Goal: Find contact information: Obtain details needed to contact an individual or organization

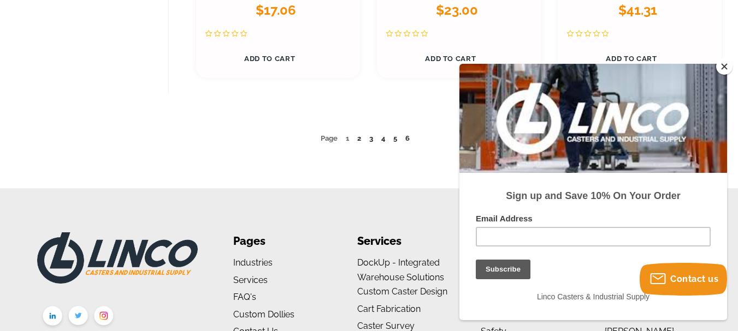
scroll to position [5256, 0]
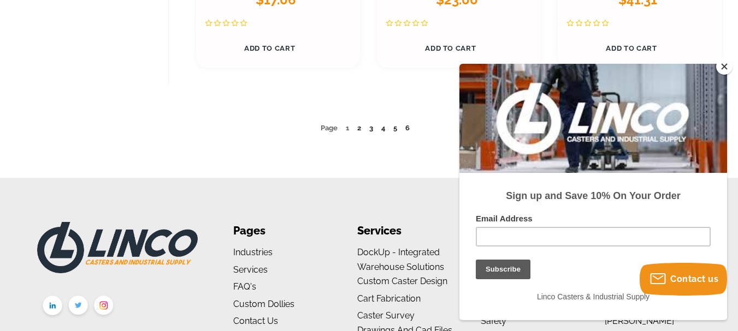
click at [728, 66] on button "Close" at bounding box center [724, 66] width 16 height 16
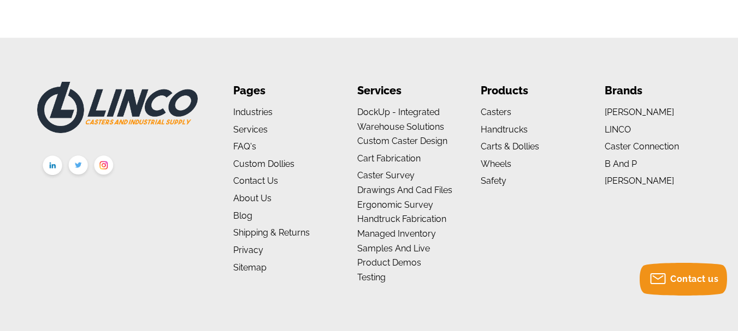
scroll to position [5427, 0]
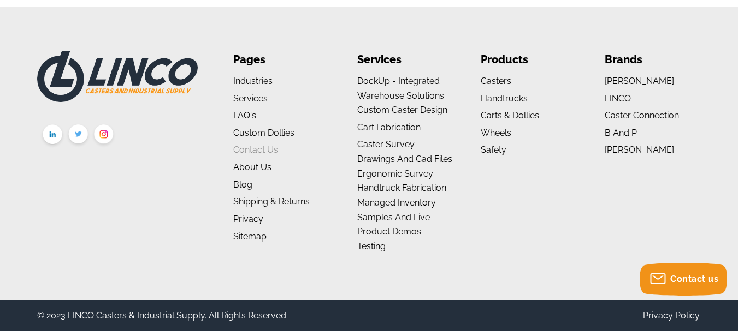
click at [257, 149] on link "Contact Us" at bounding box center [255, 150] width 45 height 10
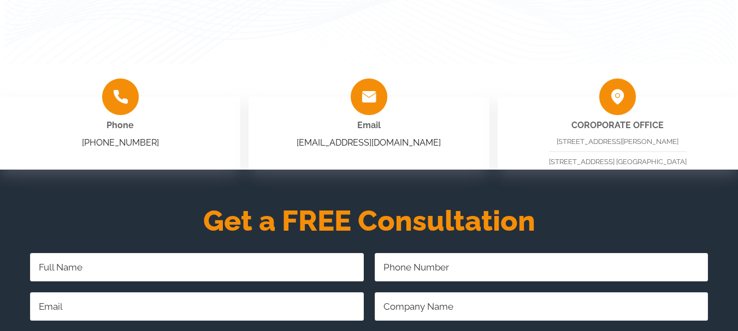
scroll to position [229, 0]
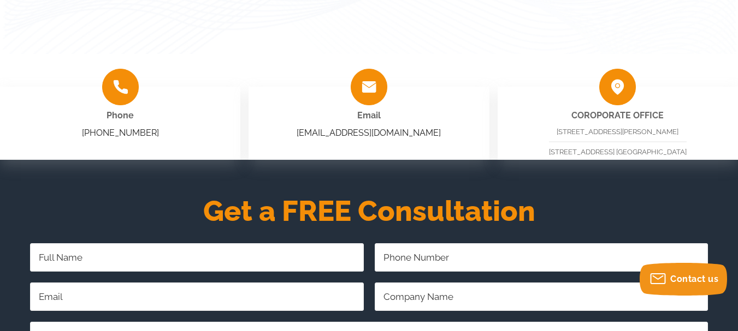
click at [737, 123] on html "menu search cart cart-close right wishlist arrow-down star star-empty chevron-r…" at bounding box center [369, 295] width 738 height 1048
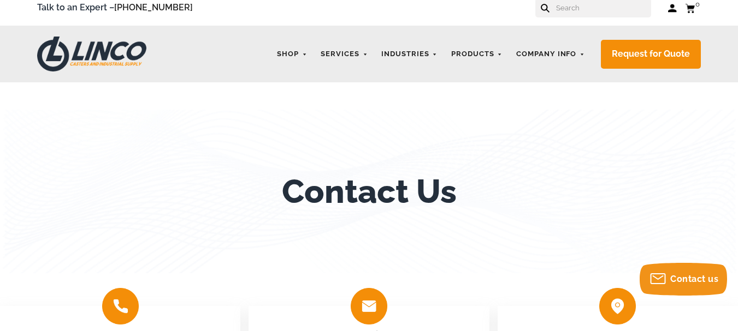
scroll to position [0, 0]
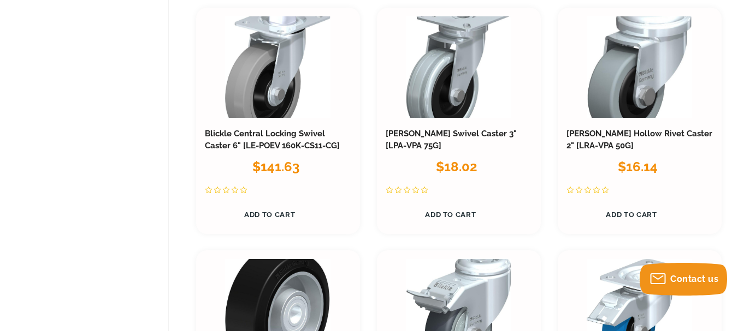
scroll to position [3680, 0]
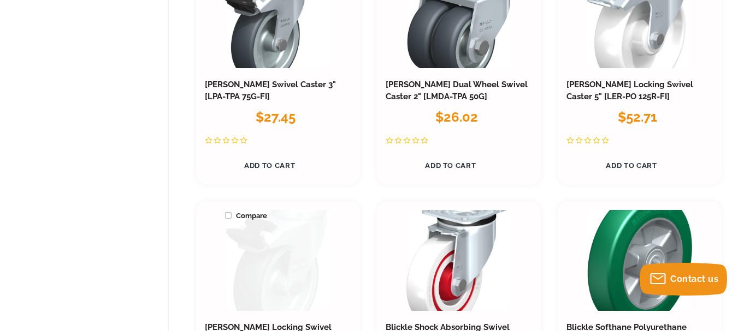
click at [273, 238] on link at bounding box center [277, 260] width 105 height 101
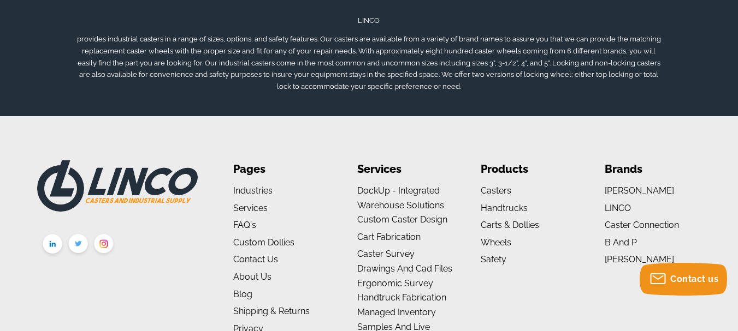
scroll to position [1905, 0]
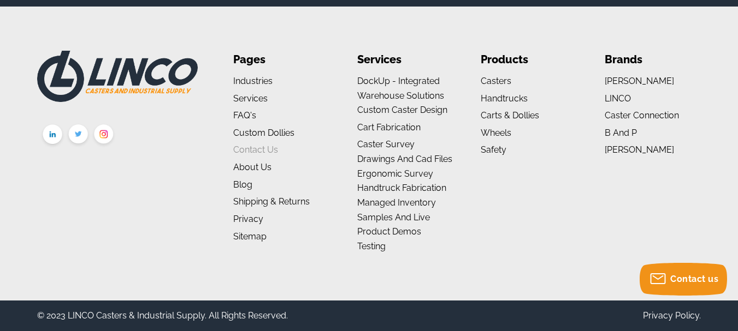
click at [268, 151] on link "Contact Us" at bounding box center [255, 150] width 45 height 10
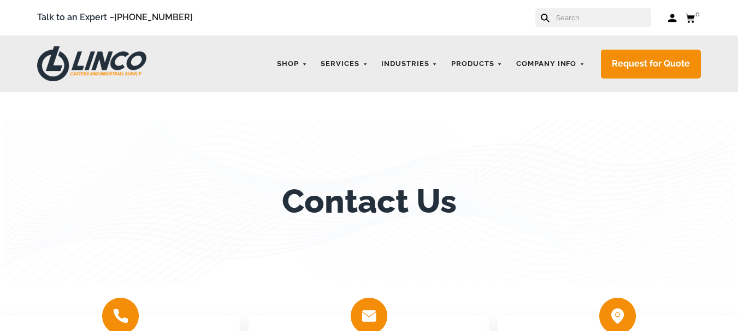
scroll to position [760, 0]
